Goal: Complete application form: Complete application form

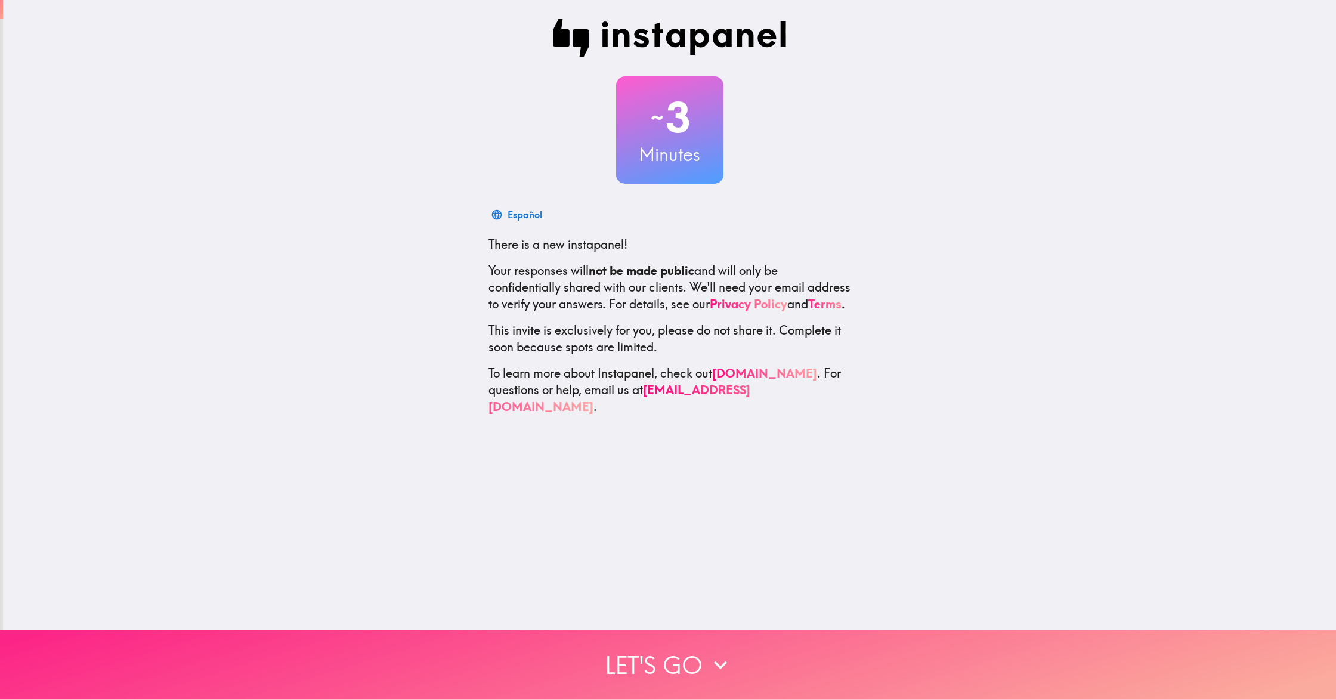
click at [692, 654] on button "Let's go" at bounding box center [668, 664] width 1336 height 69
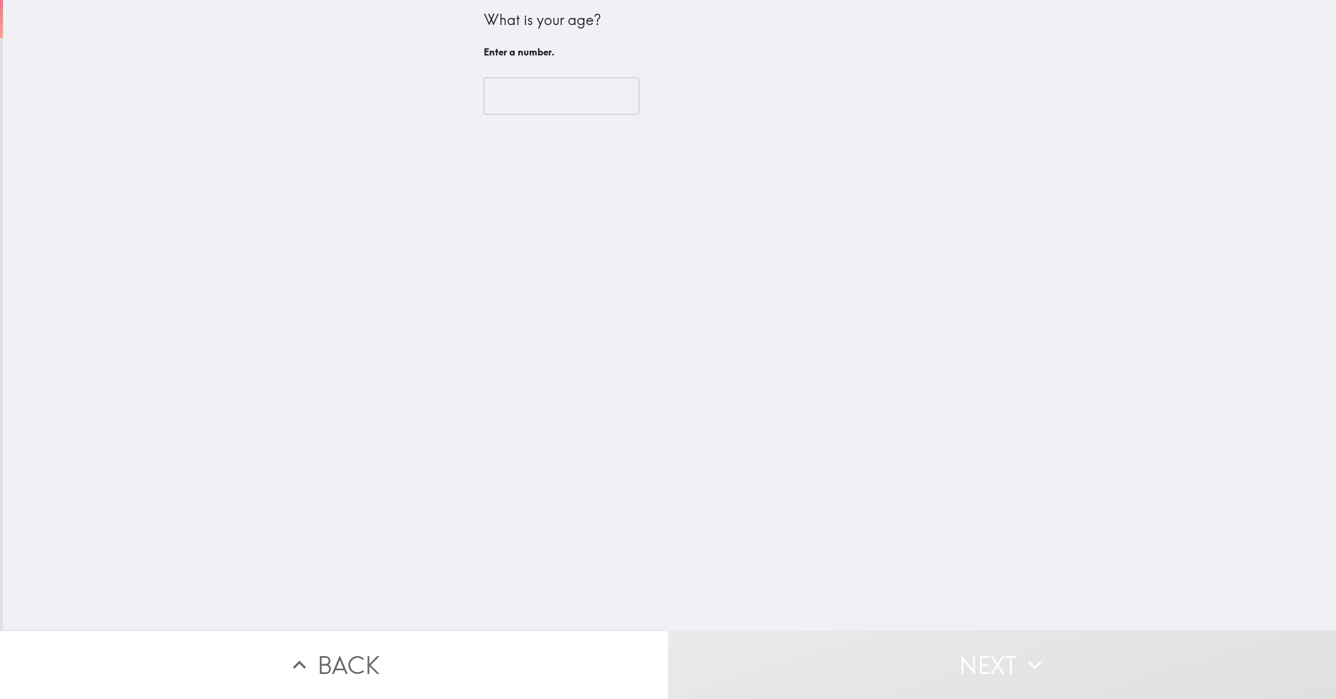
click at [555, 101] on input "number" at bounding box center [562, 96] width 156 height 37
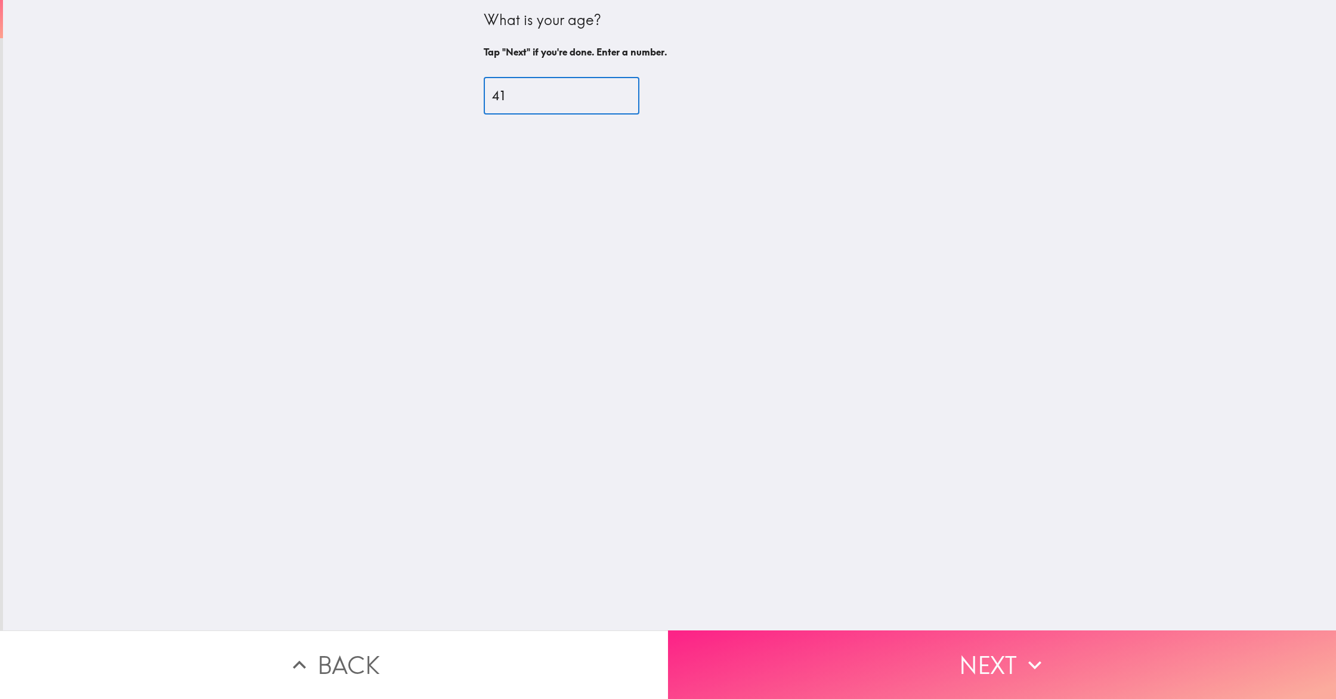
type input "41"
click at [922, 659] on button "Next" at bounding box center [1002, 664] width 668 height 69
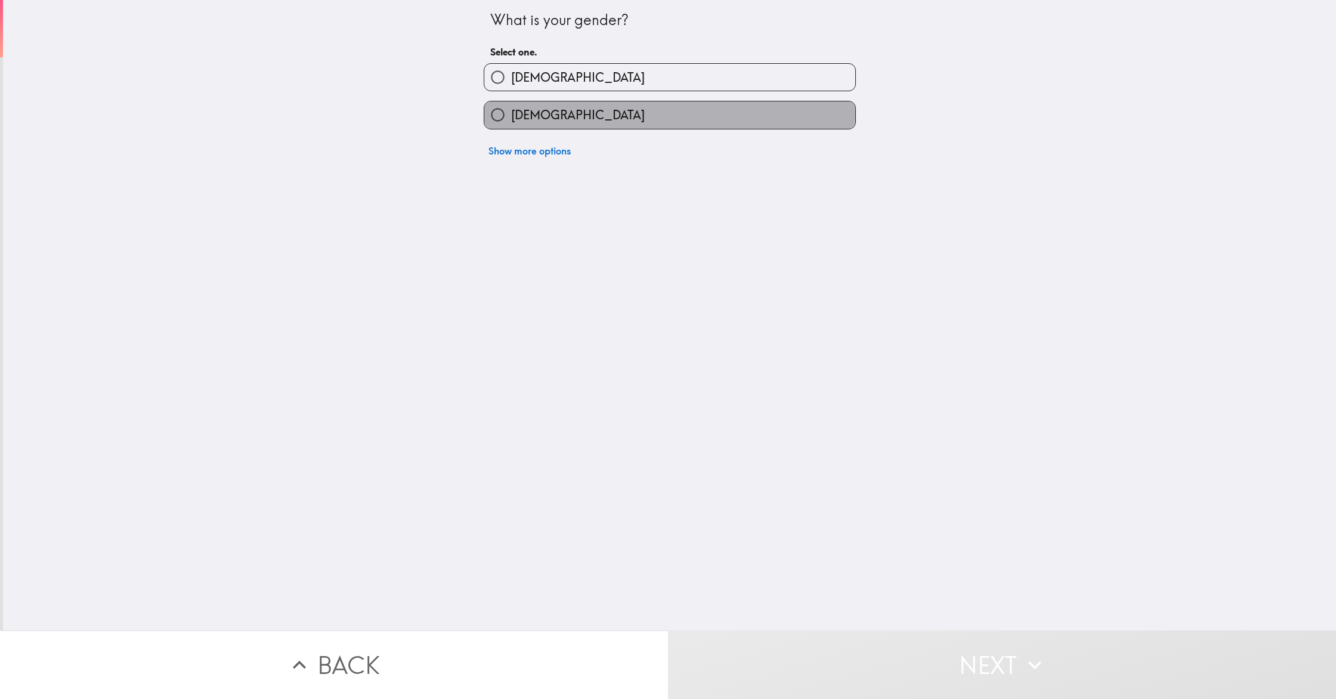
drag, startPoint x: 536, startPoint y: 116, endPoint x: 543, endPoint y: 124, distance: 10.5
click at [536, 116] on span "[DEMOGRAPHIC_DATA]" at bounding box center [578, 115] width 134 height 17
click at [511, 116] on input "[DEMOGRAPHIC_DATA]" at bounding box center [497, 114] width 27 height 27
radio input "true"
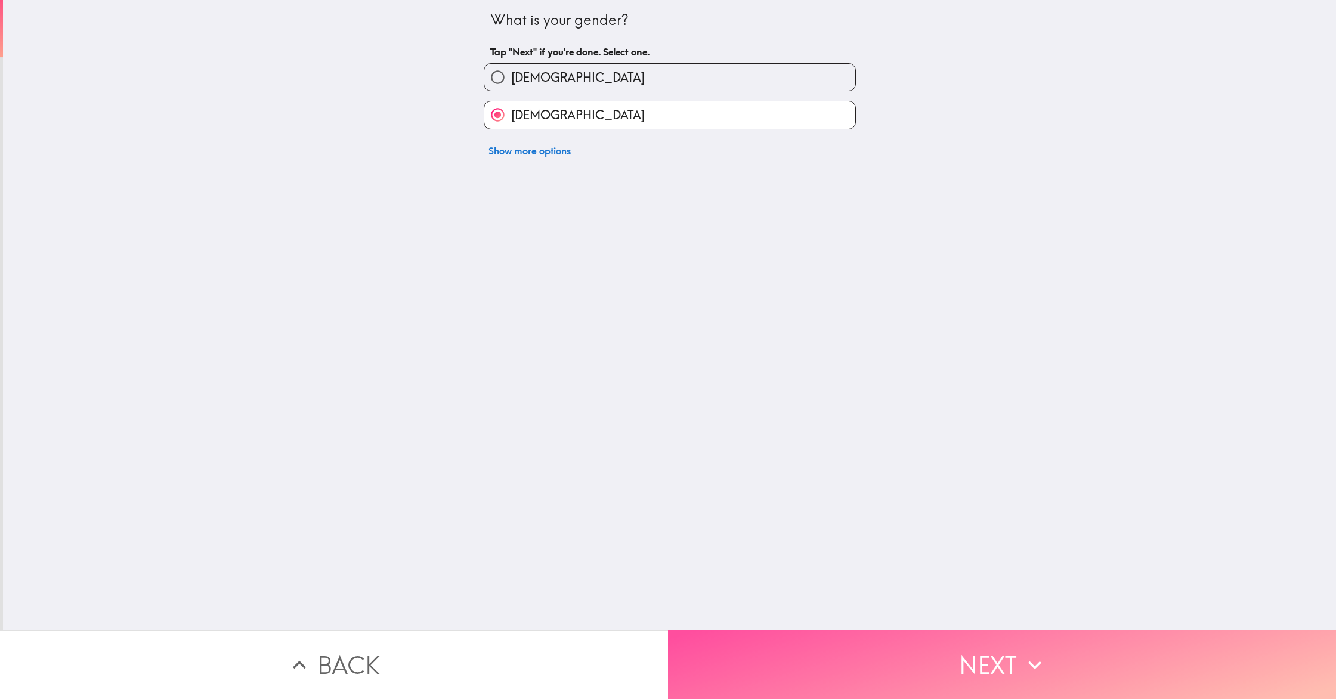
click at [950, 681] on button "Next" at bounding box center [1002, 664] width 668 height 69
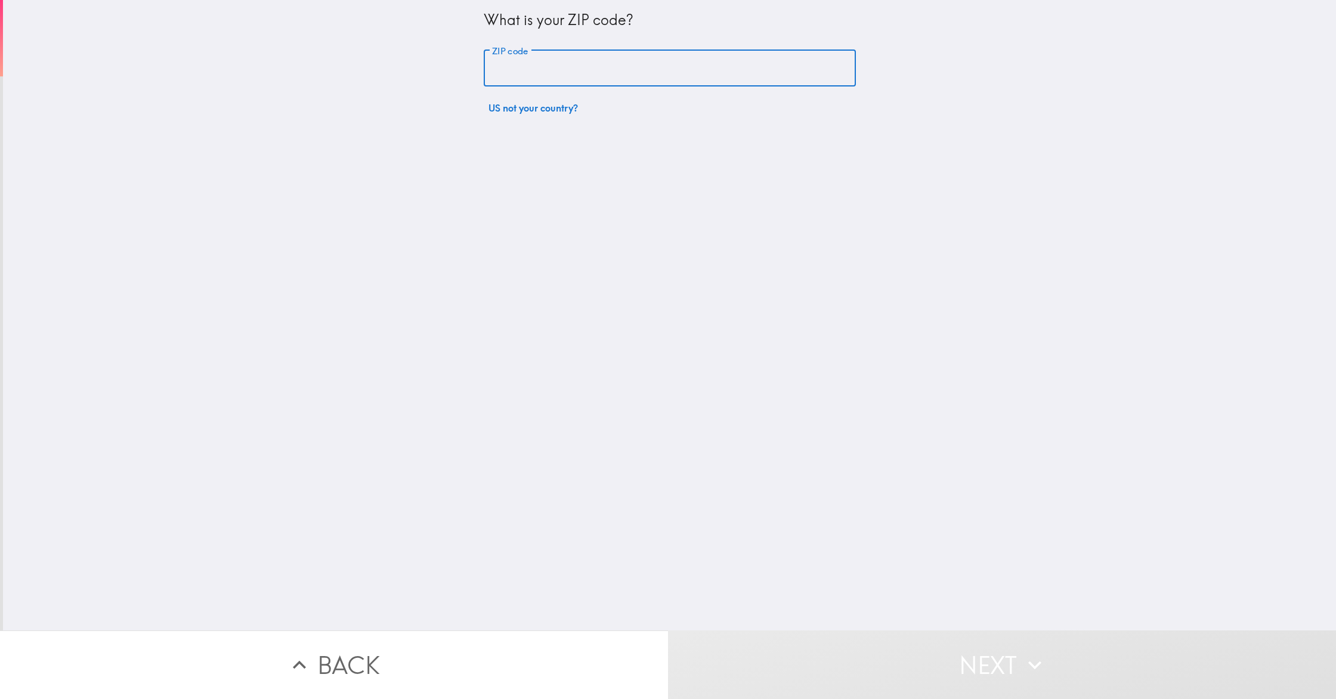
click at [562, 62] on input "ZIP code" at bounding box center [670, 68] width 372 height 37
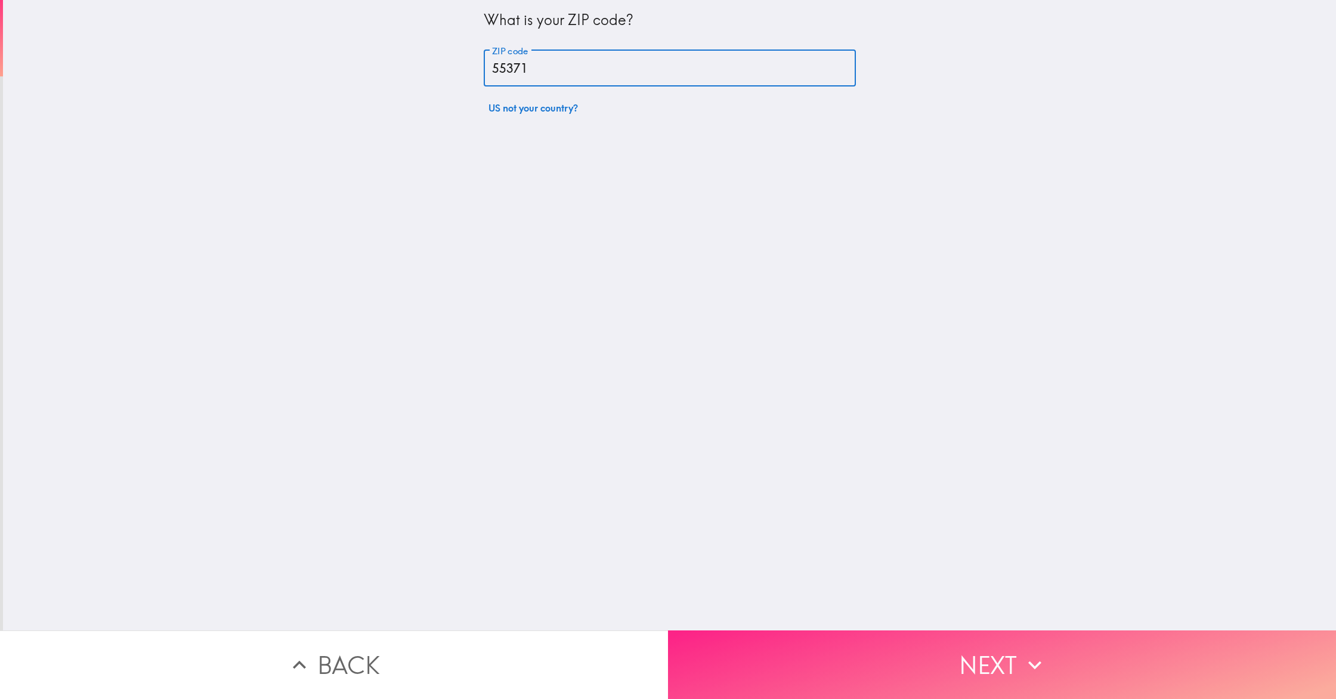
type input "55371"
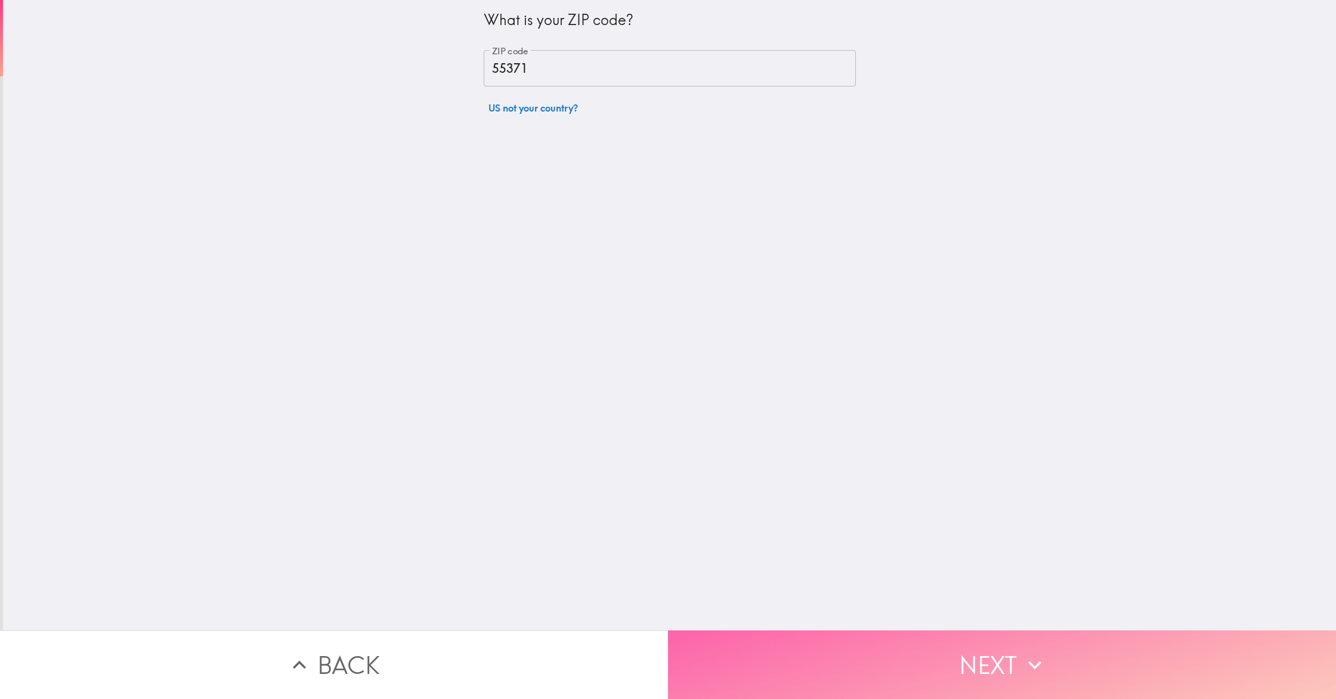
click at [912, 672] on button "Next" at bounding box center [1002, 664] width 668 height 69
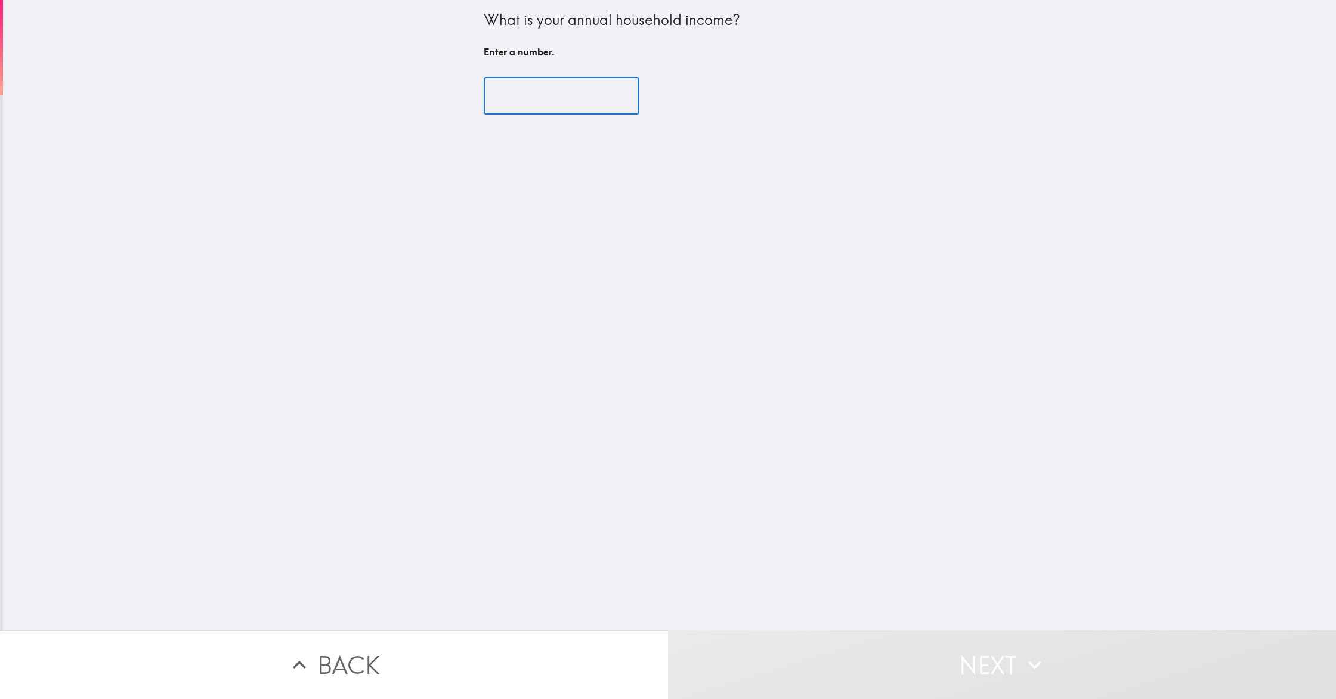
click at [556, 102] on input "number" at bounding box center [562, 96] width 156 height 37
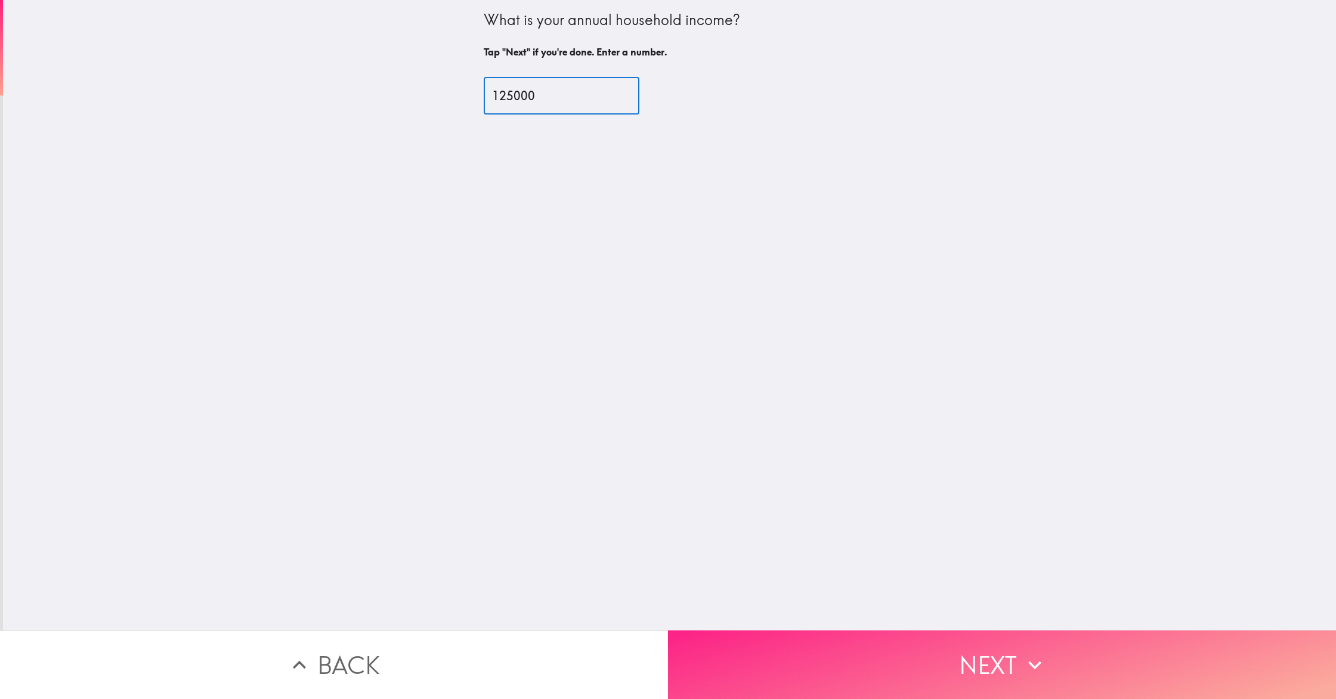
type input "125000"
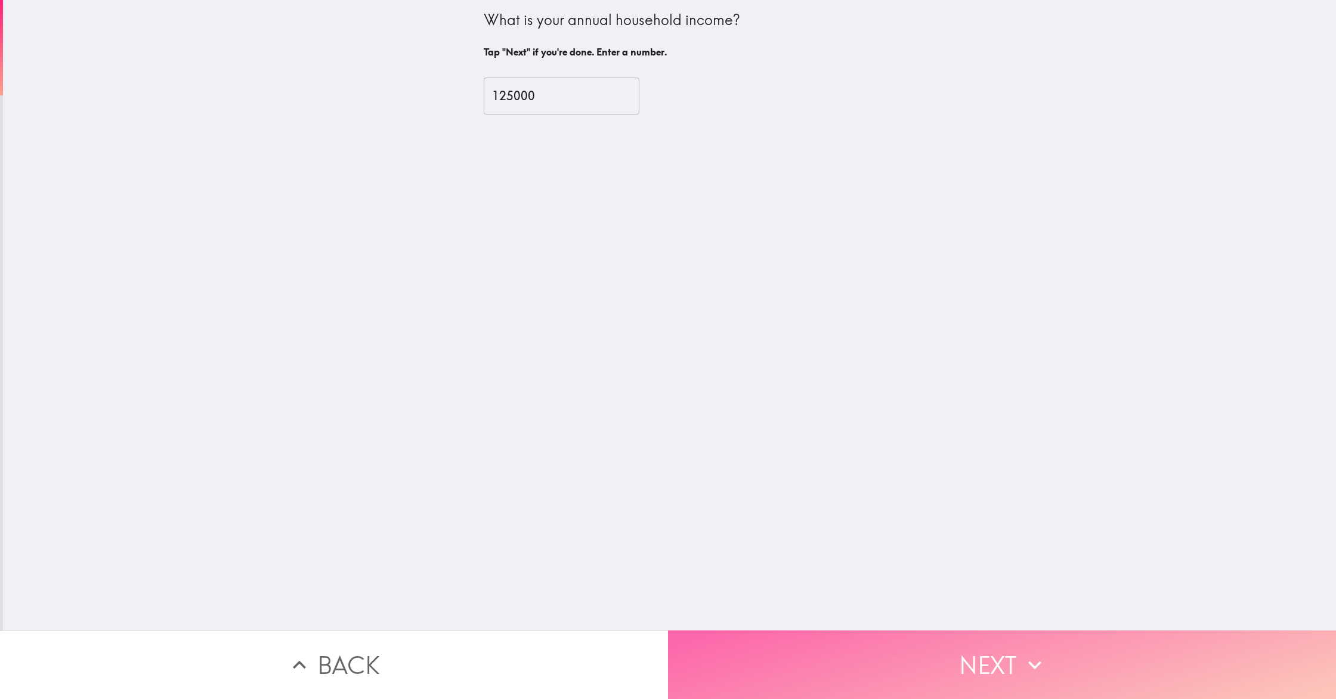
click at [955, 669] on button "Next" at bounding box center [1002, 664] width 668 height 69
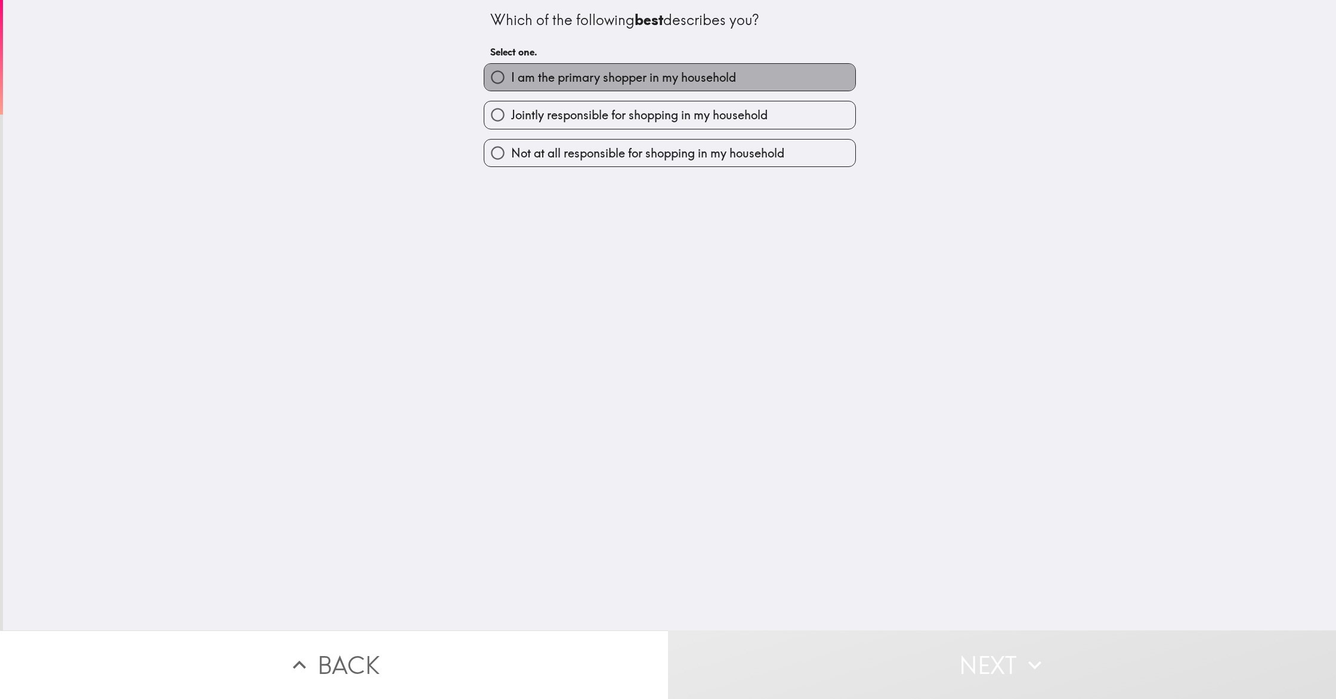
click at [628, 88] on label "I am the primary shopper in my household" at bounding box center [669, 77] width 371 height 27
click at [511, 88] on input "I am the primary shopper in my household" at bounding box center [497, 77] width 27 height 27
radio input "true"
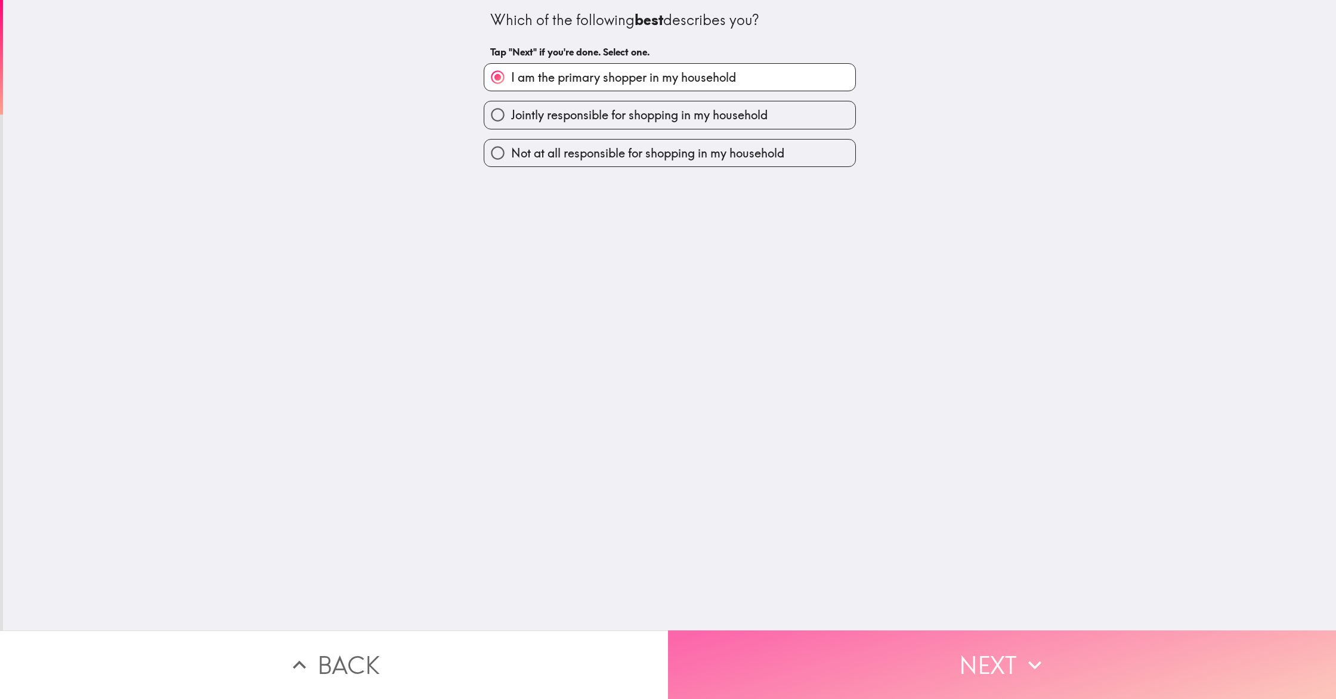
click at [935, 649] on button "Next" at bounding box center [1002, 664] width 668 height 69
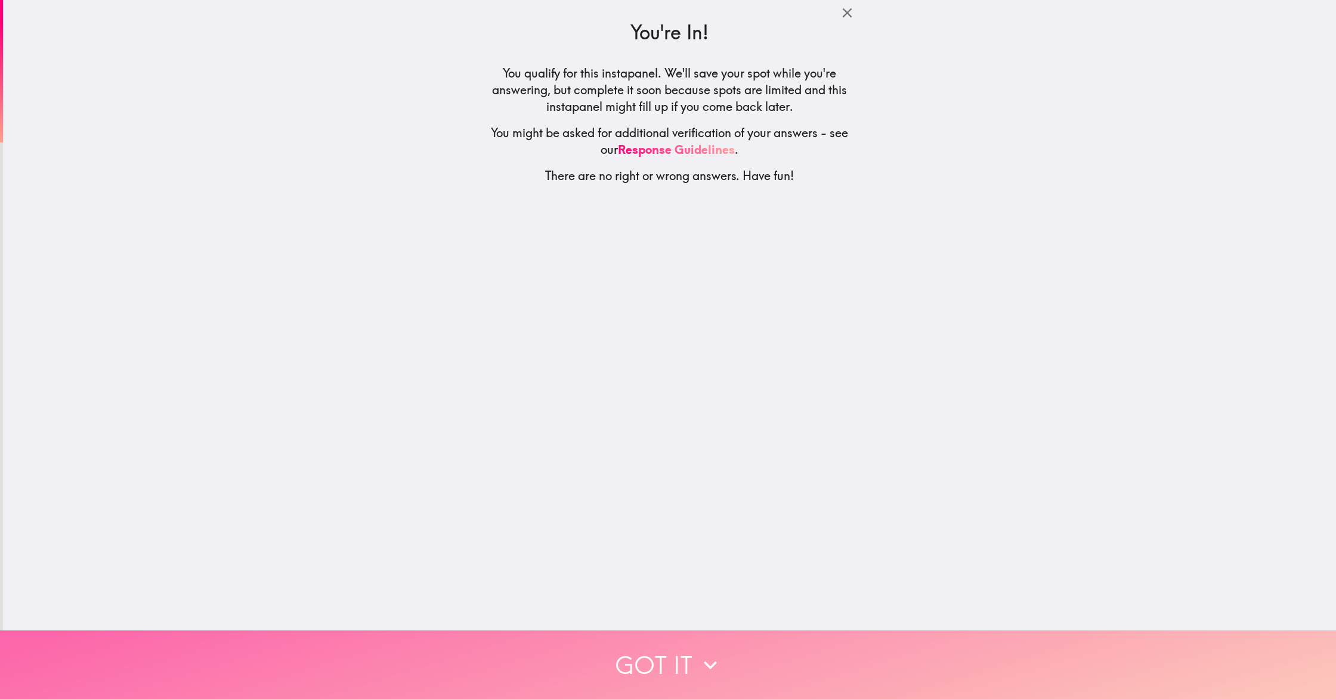
click at [728, 647] on button "Got it" at bounding box center [668, 664] width 1336 height 69
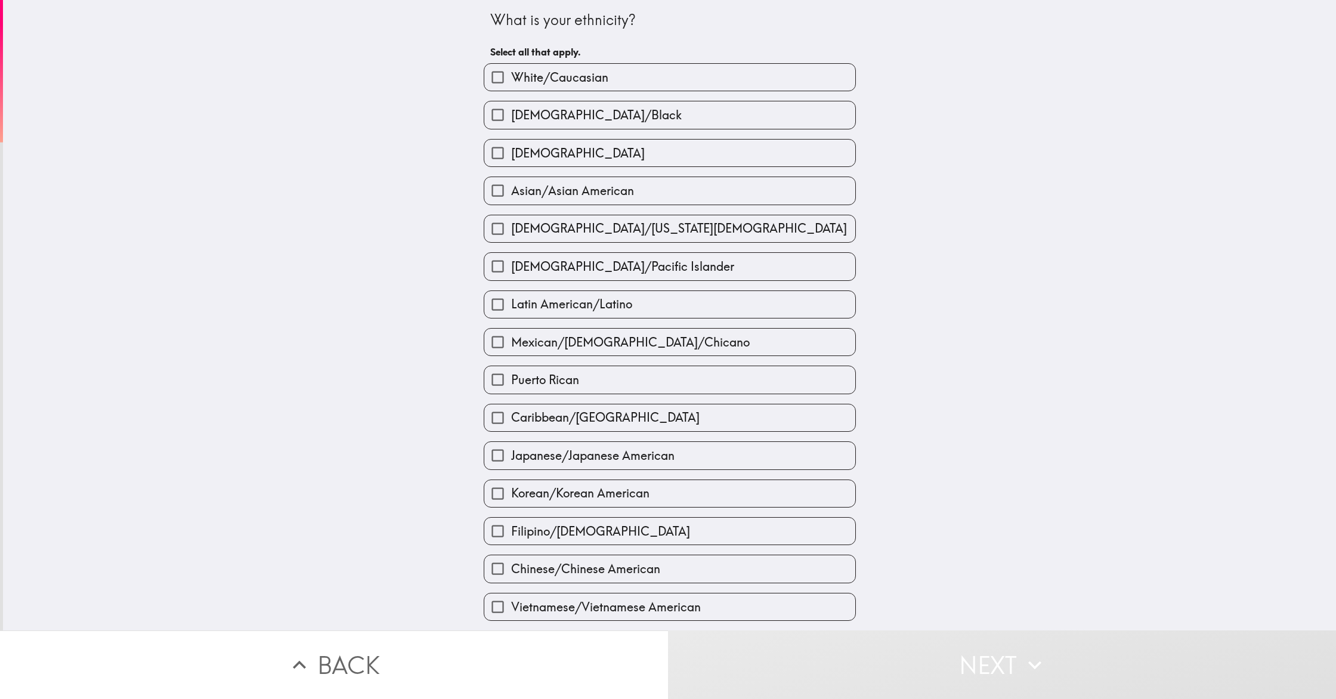
click at [577, 83] on span "White/Caucasian" at bounding box center [559, 77] width 97 height 17
click at [511, 83] on input "White/Caucasian" at bounding box center [497, 77] width 27 height 27
checkbox input "true"
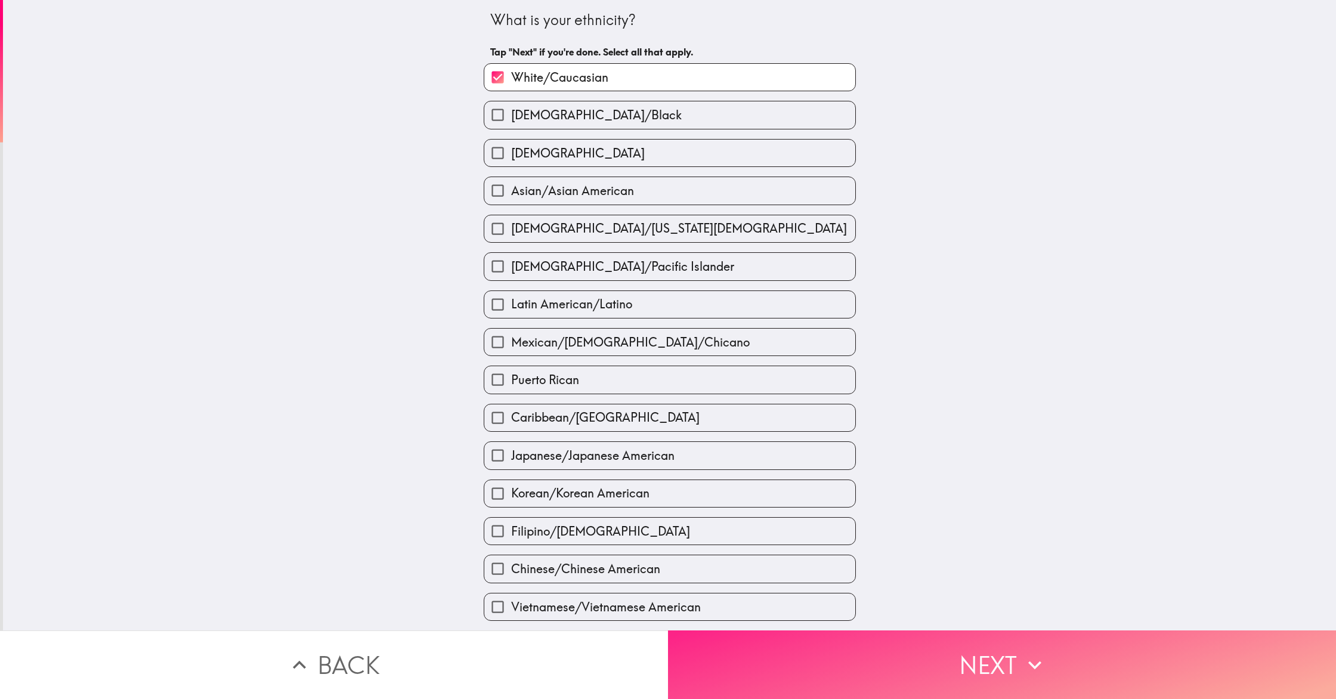
click at [854, 665] on button "Next" at bounding box center [1002, 664] width 668 height 69
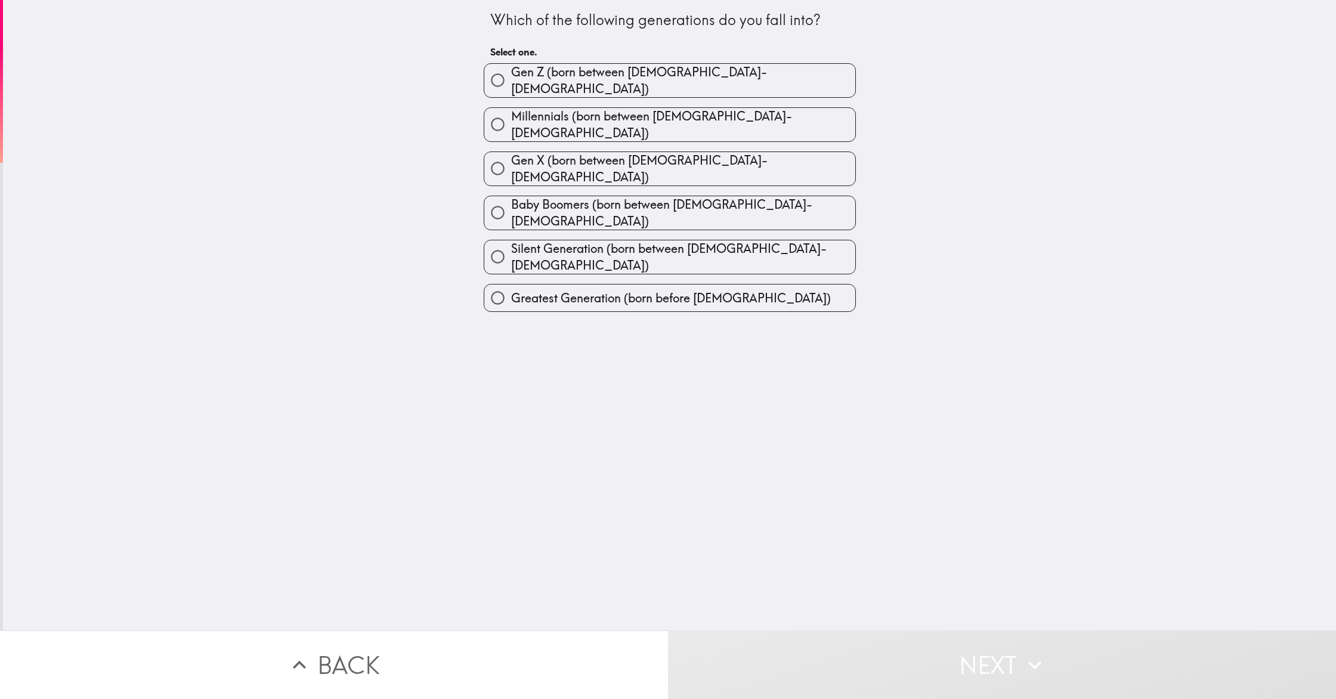
click at [592, 126] on label "Millennials (born between [DEMOGRAPHIC_DATA]-[DEMOGRAPHIC_DATA])" at bounding box center [669, 124] width 371 height 33
click at [511, 126] on input "Millennials (born between [DEMOGRAPHIC_DATA]-[DEMOGRAPHIC_DATA])" at bounding box center [497, 124] width 27 height 27
radio input "true"
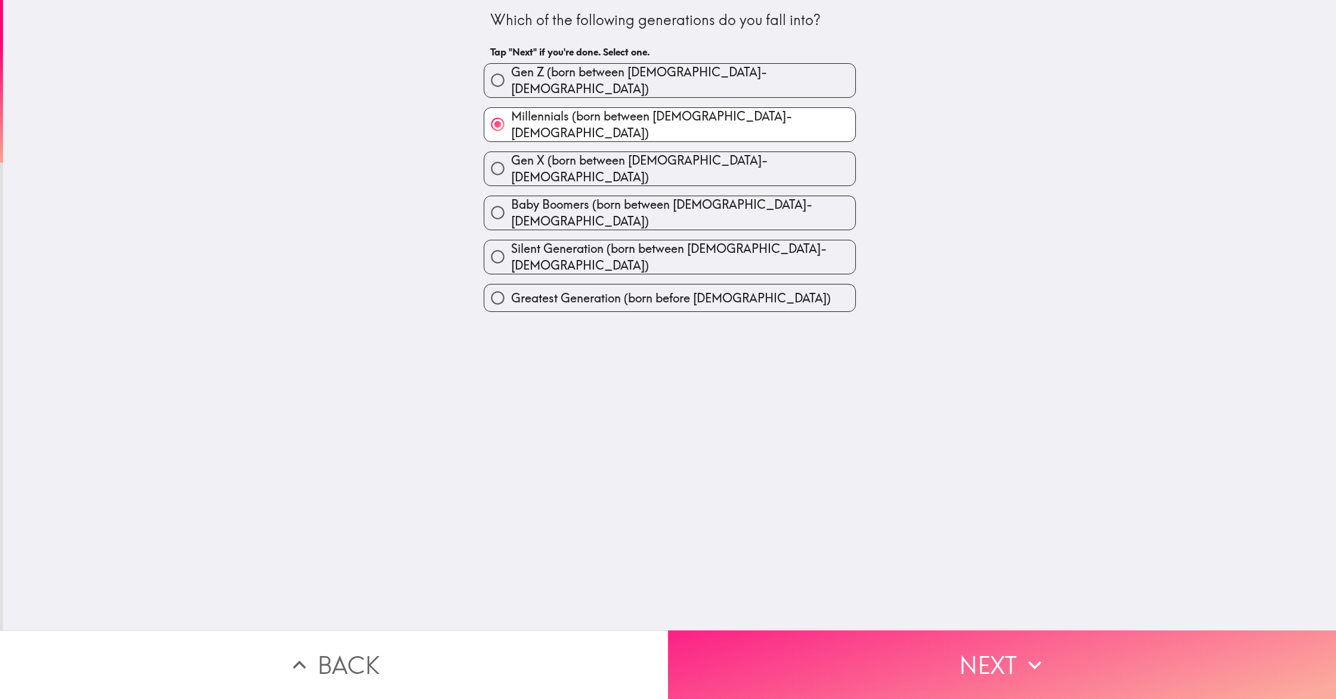
click at [847, 670] on button "Next" at bounding box center [1002, 664] width 668 height 69
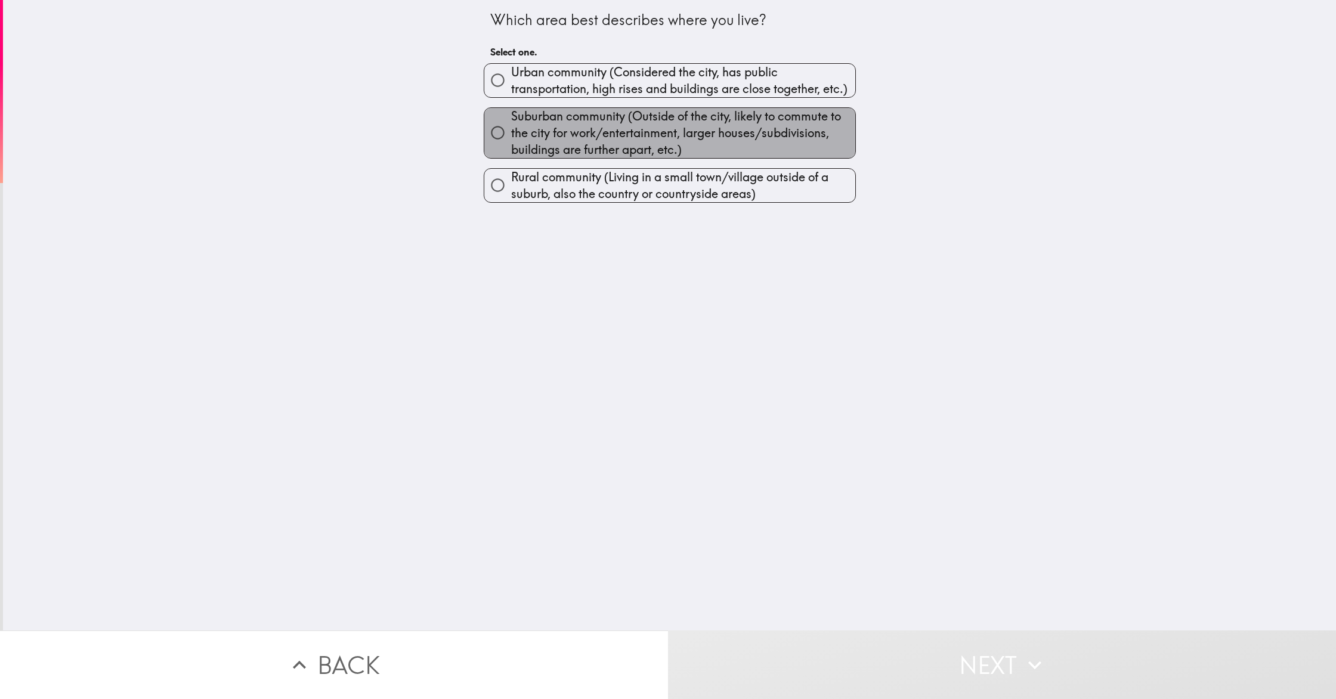
click at [617, 144] on span "Suburban community (Outside of the city, likely to commute to the city for work…" at bounding box center [683, 133] width 344 height 50
click at [511, 144] on input "Suburban community (Outside of the city, likely to commute to the city for work…" at bounding box center [497, 132] width 27 height 27
radio input "true"
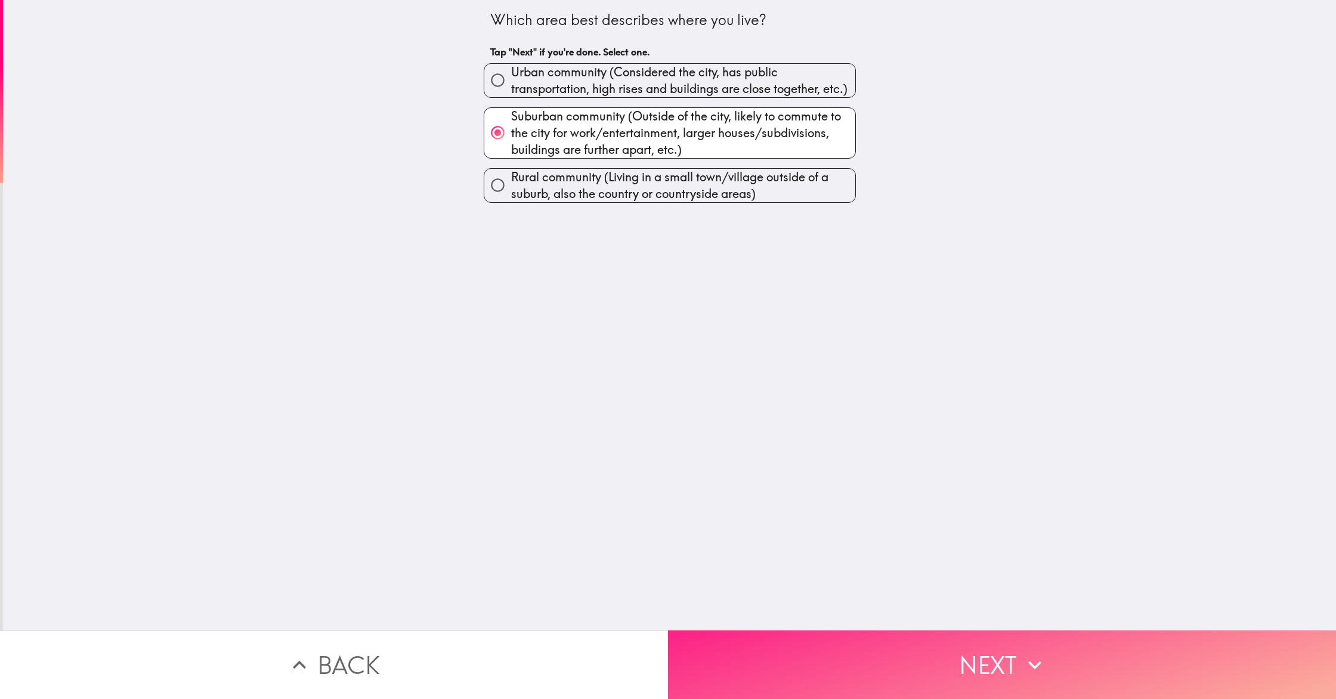
click at [851, 648] on button "Next" at bounding box center [1002, 664] width 668 height 69
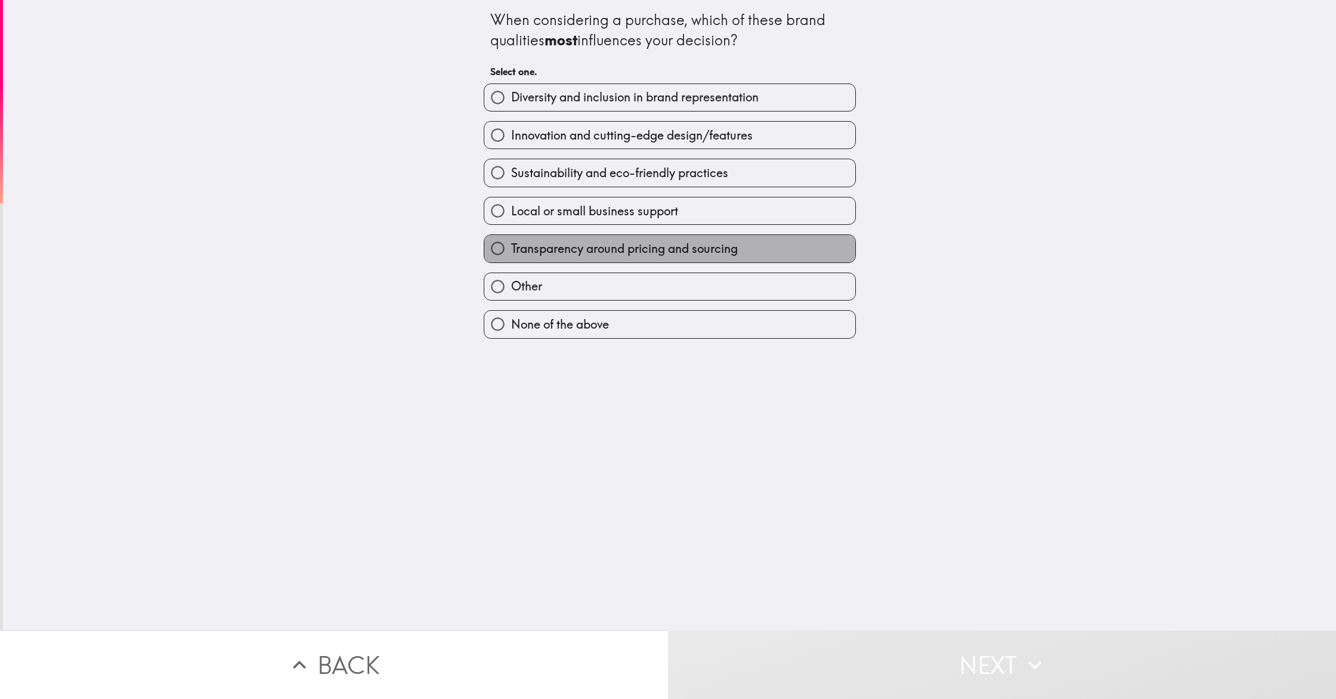
drag, startPoint x: 583, startPoint y: 256, endPoint x: 578, endPoint y: 250, distance: 7.2
click at [583, 256] on span "Transparency around pricing and sourcing" at bounding box center [624, 248] width 227 height 17
click at [511, 256] on input "Transparency around pricing and sourcing" at bounding box center [497, 248] width 27 height 27
radio input "true"
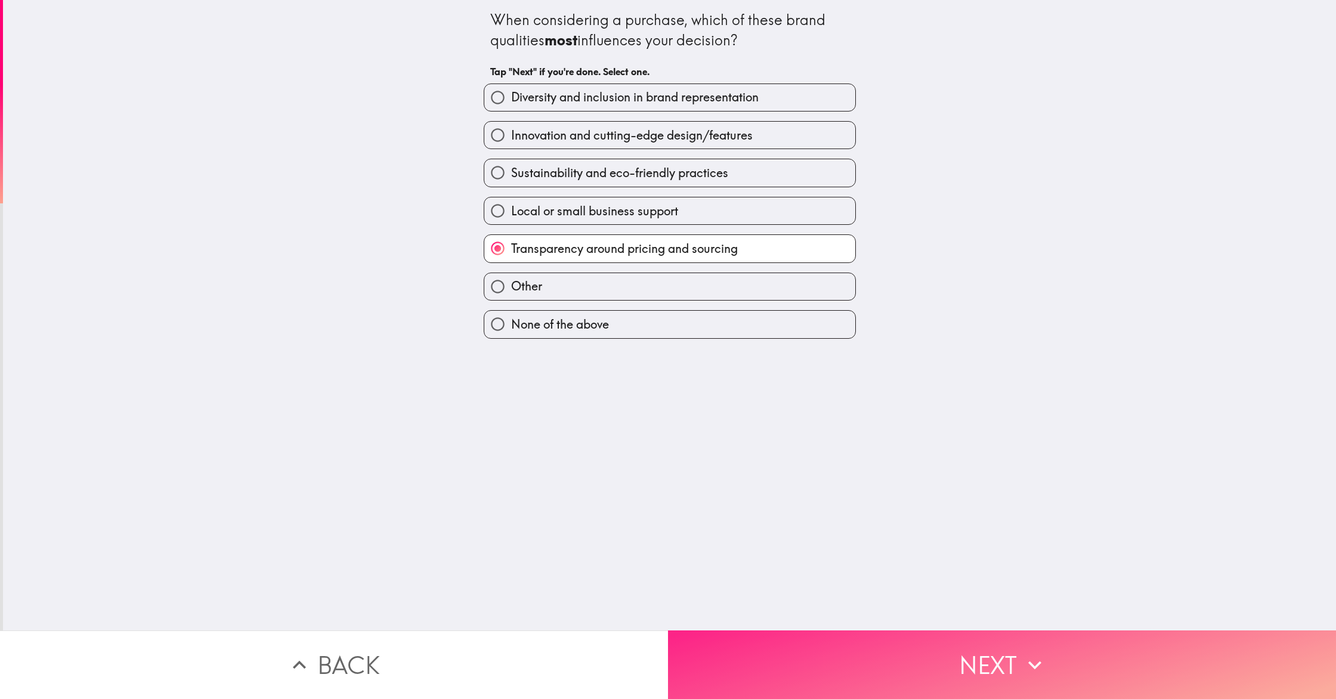
click at [858, 649] on button "Next" at bounding box center [1002, 664] width 668 height 69
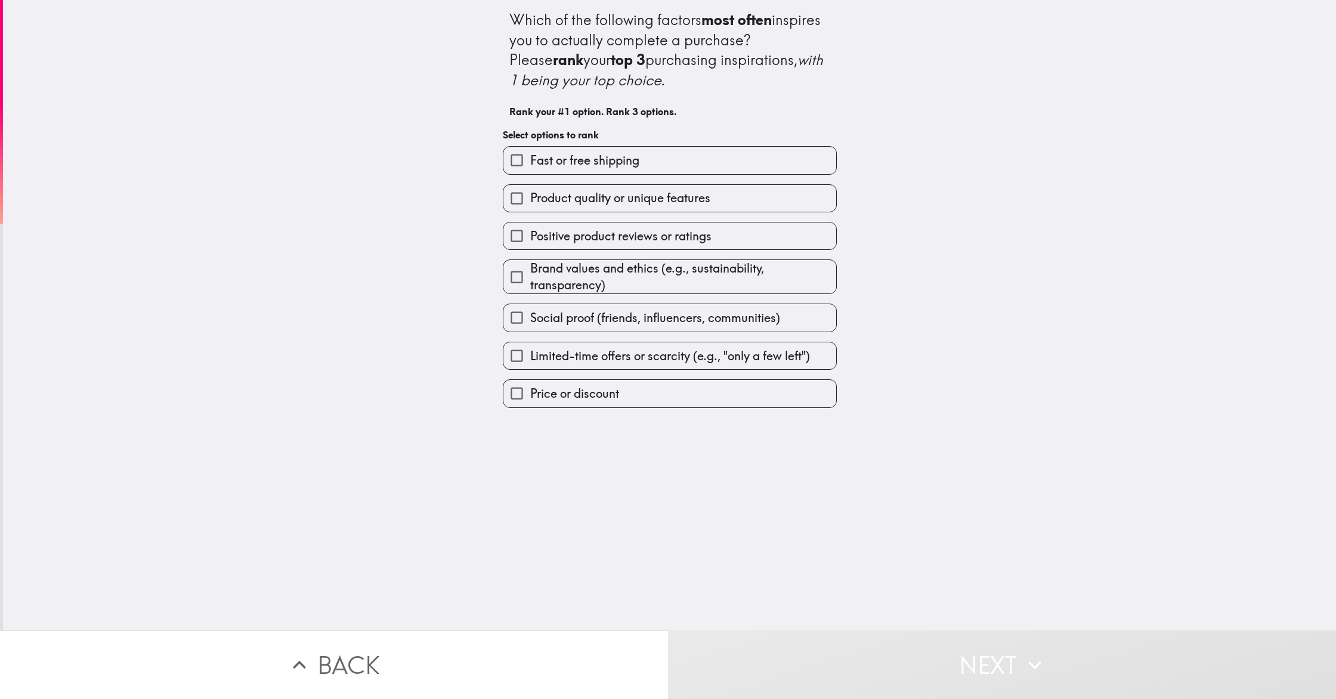
click at [600, 159] on span "Fast or free shipping" at bounding box center [584, 160] width 109 height 17
click at [530, 159] on input "Fast or free shipping" at bounding box center [516, 160] width 27 height 27
click at [608, 206] on span "Product quality or unique features" at bounding box center [620, 200] width 180 height 17
click at [530, 206] on input "Product quality or unique features" at bounding box center [516, 200] width 27 height 27
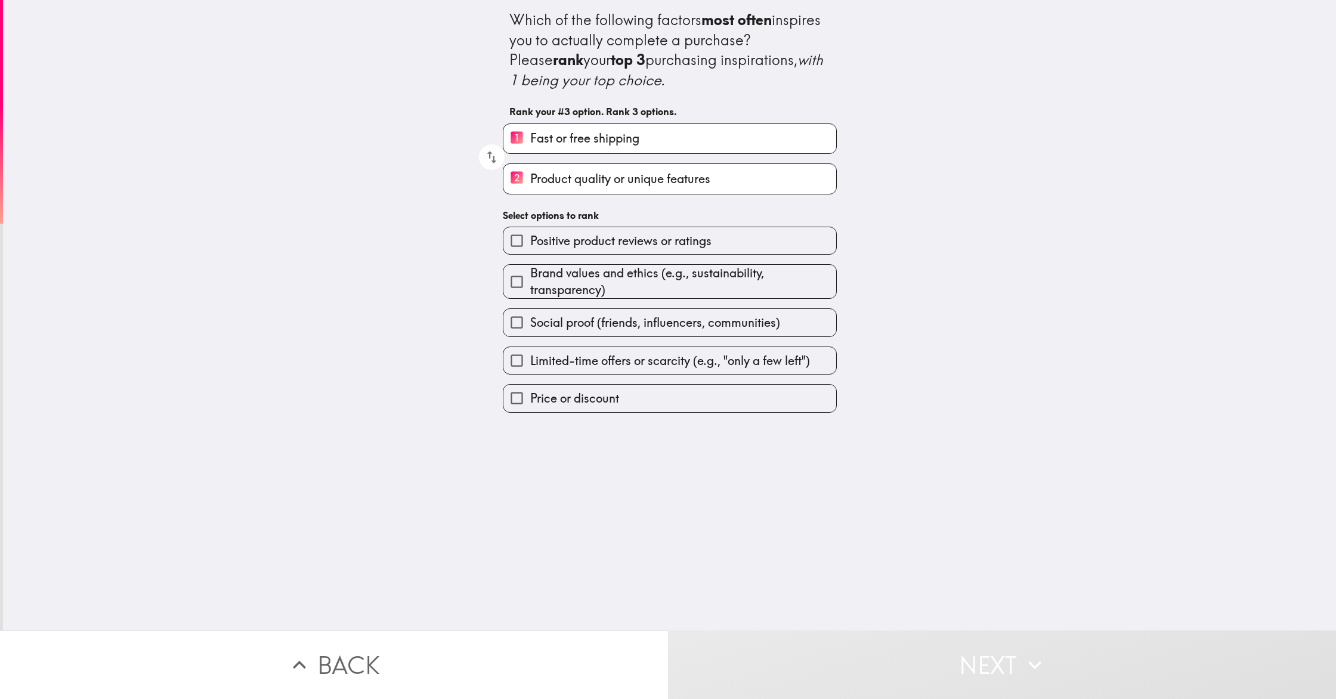
click at [612, 238] on span "Positive product reviews or ratings" at bounding box center [620, 241] width 181 height 17
click at [530, 238] on input "Positive product reviews or ratings" at bounding box center [516, 240] width 27 height 27
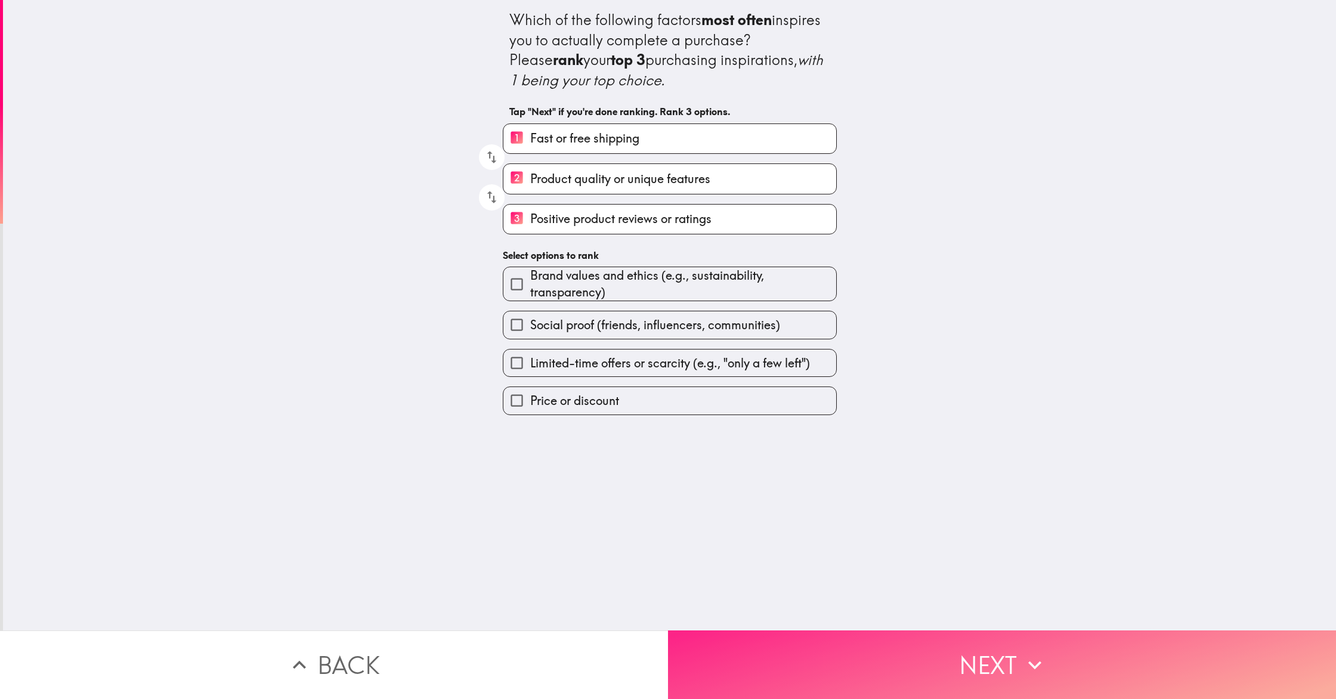
click at [845, 662] on button "Next" at bounding box center [1002, 664] width 668 height 69
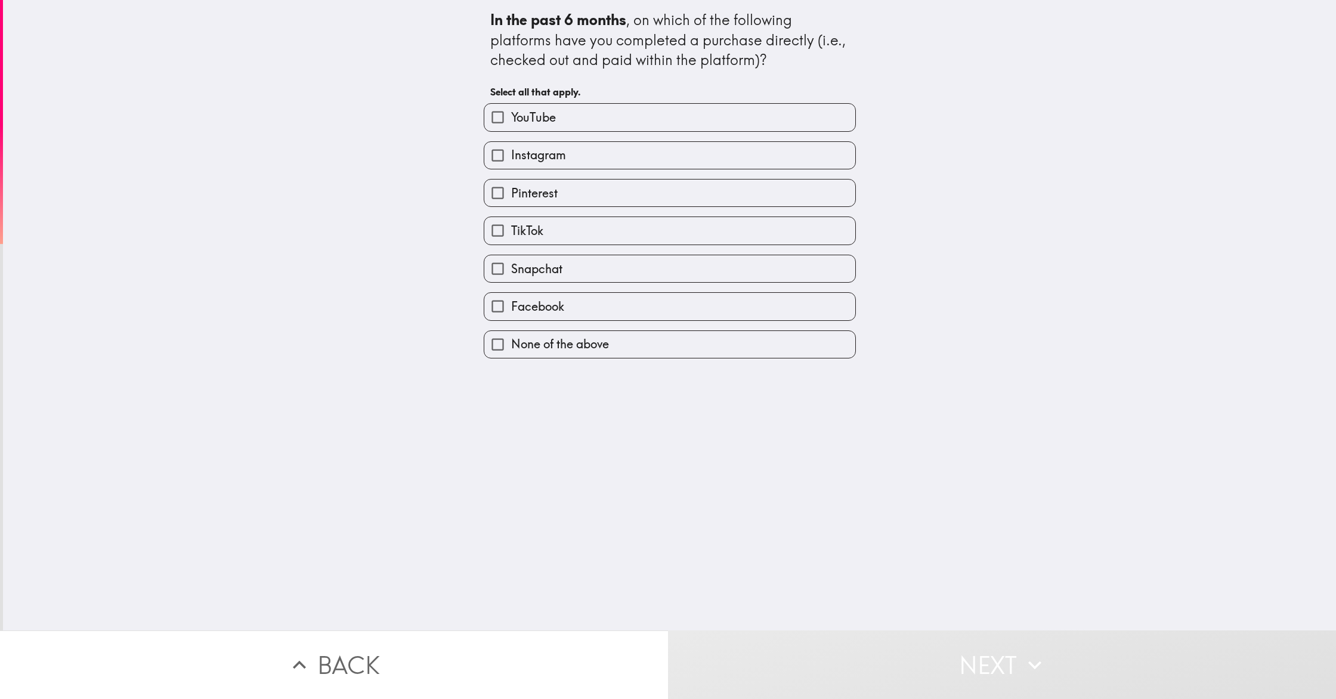
click at [556, 231] on label "TikTok" at bounding box center [669, 230] width 371 height 27
click at [511, 231] on input "TikTok" at bounding box center [497, 230] width 27 height 27
checkbox input "true"
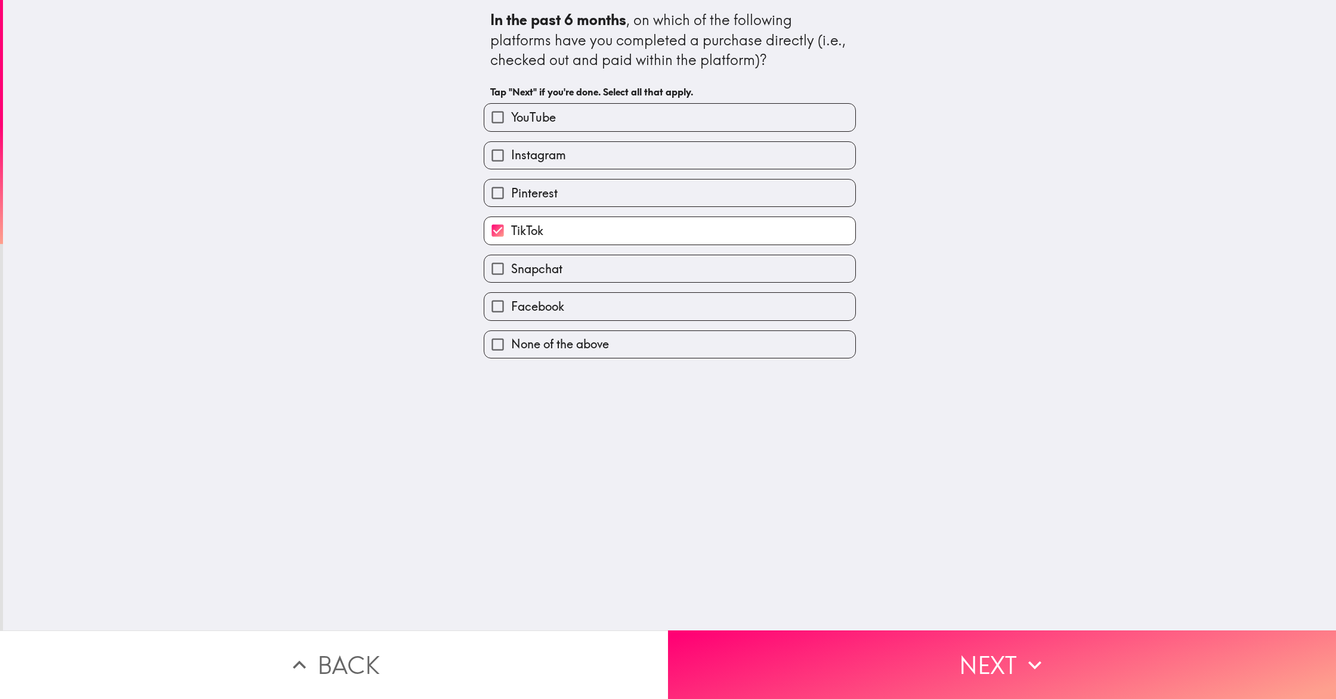
drag, startPoint x: 862, startPoint y: 670, endPoint x: 823, endPoint y: 581, distance: 97.2
click at [862, 668] on button "Next" at bounding box center [1002, 664] width 668 height 69
